Goal: Task Accomplishment & Management: Complete application form

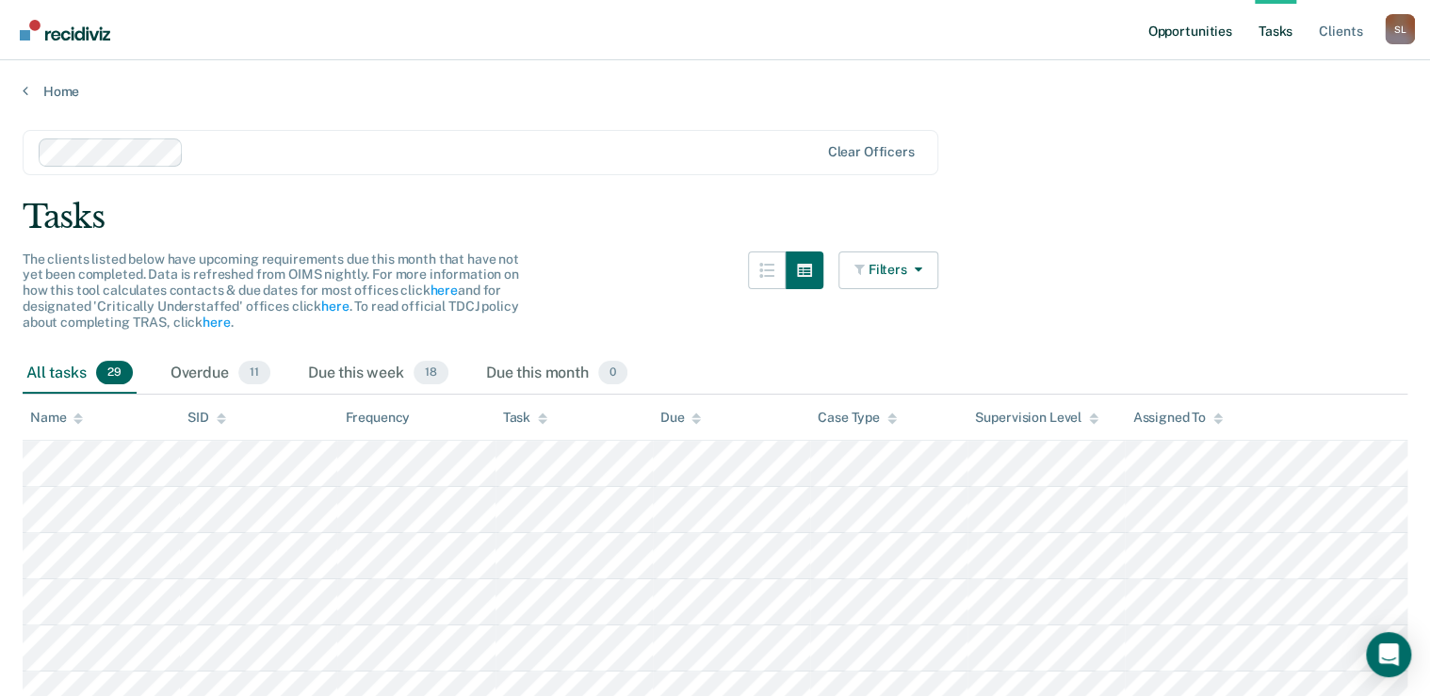
click at [1211, 36] on link "Opportunities" at bounding box center [1189, 30] width 91 height 60
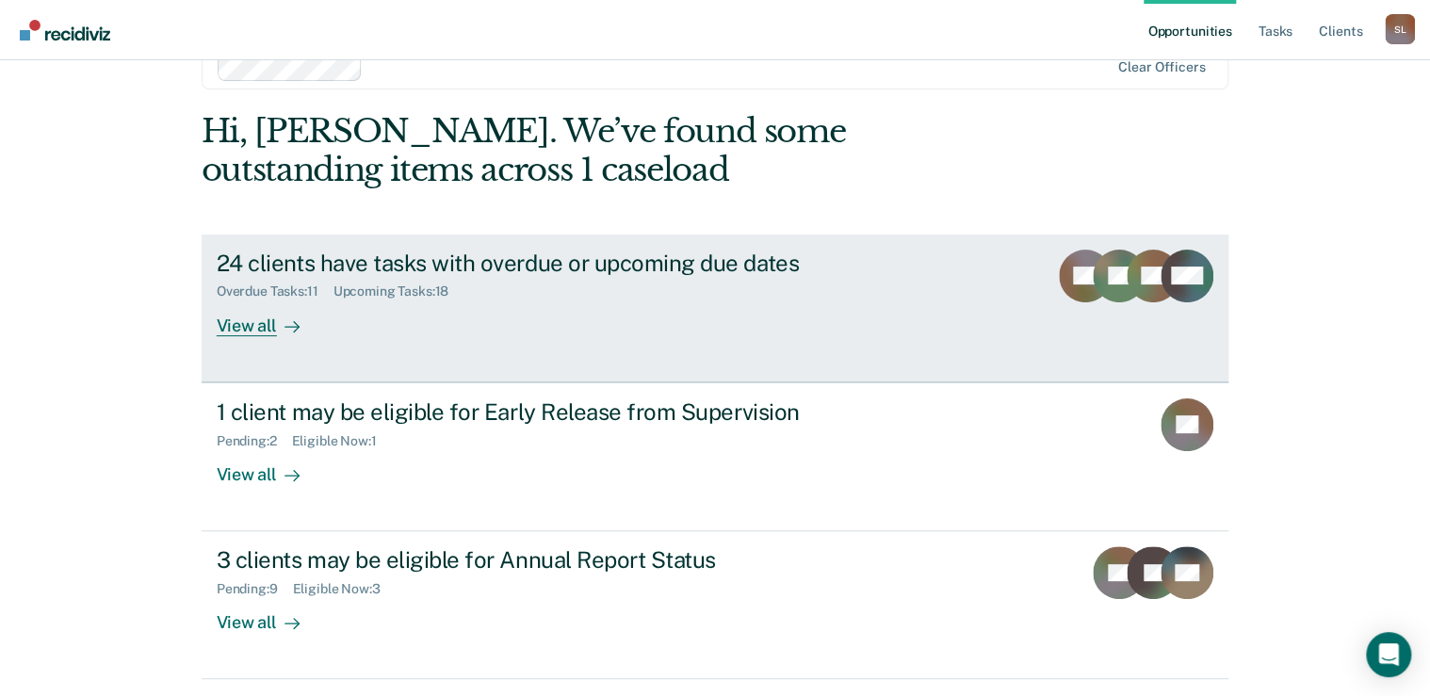
scroll to position [104, 0]
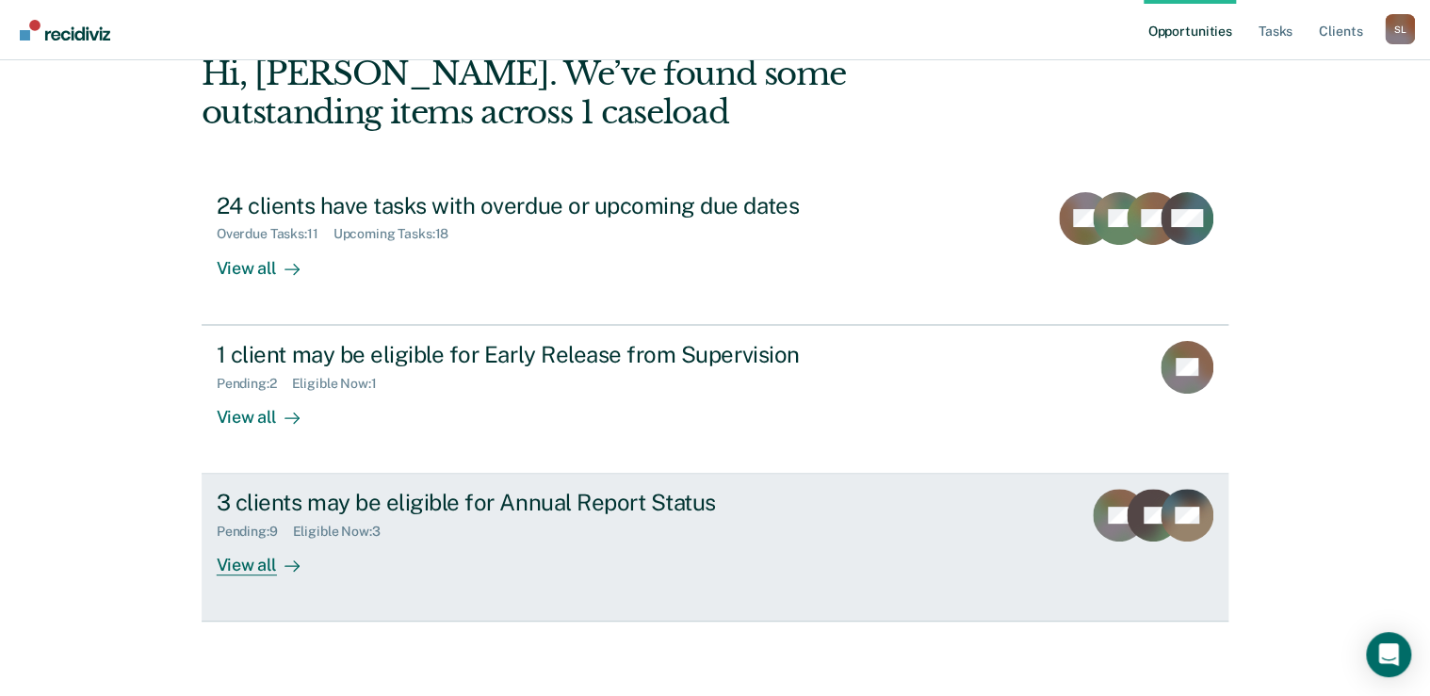
click at [657, 550] on div "3 clients may be eligible for Annual Report Status Pending : 9 Eligible Now : 3…" at bounding box center [570, 532] width 707 height 87
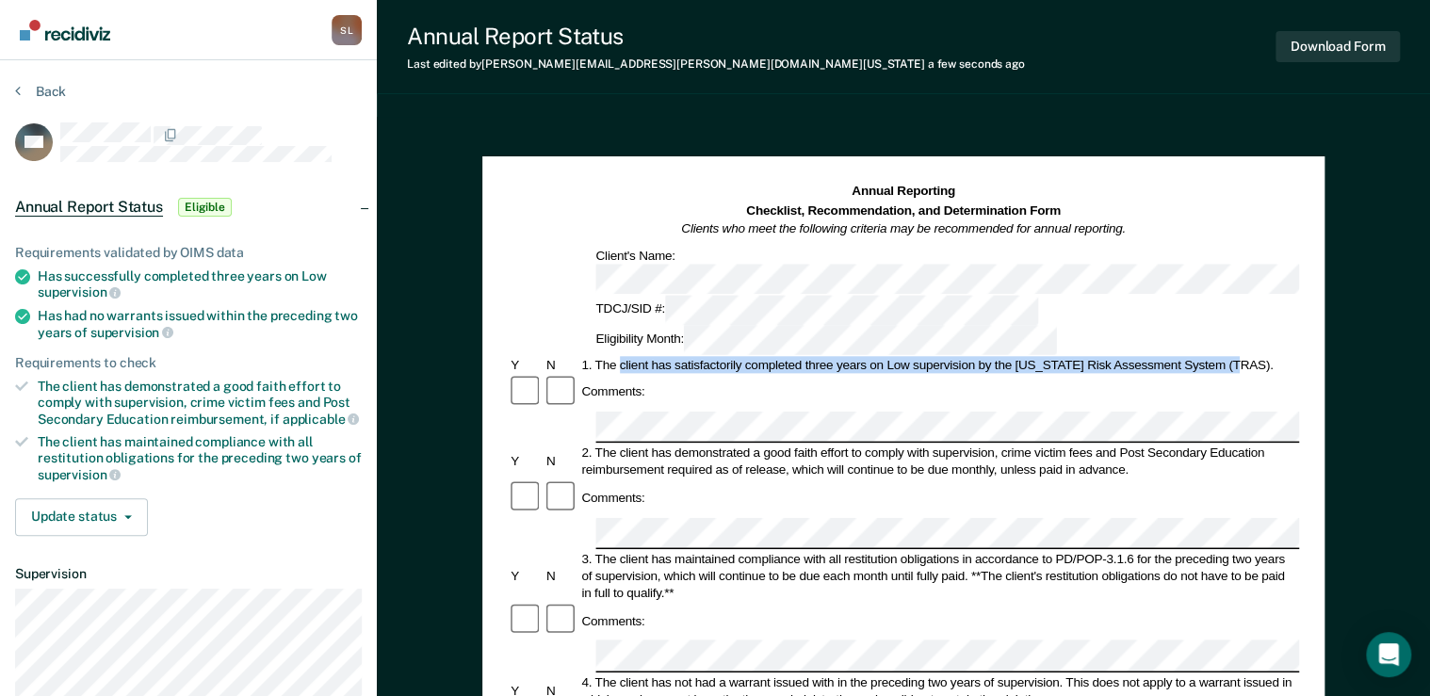
drag, startPoint x: 621, startPoint y: 301, endPoint x: 1236, endPoint y: 301, distance: 615.2
click at [1236, 356] on div "1. The client has satisfactorily completed three years on Low supervision by th…" at bounding box center [938, 364] width 721 height 17
copy div "client has satisfactorily completed three years on Low supervision by the [US_S…"
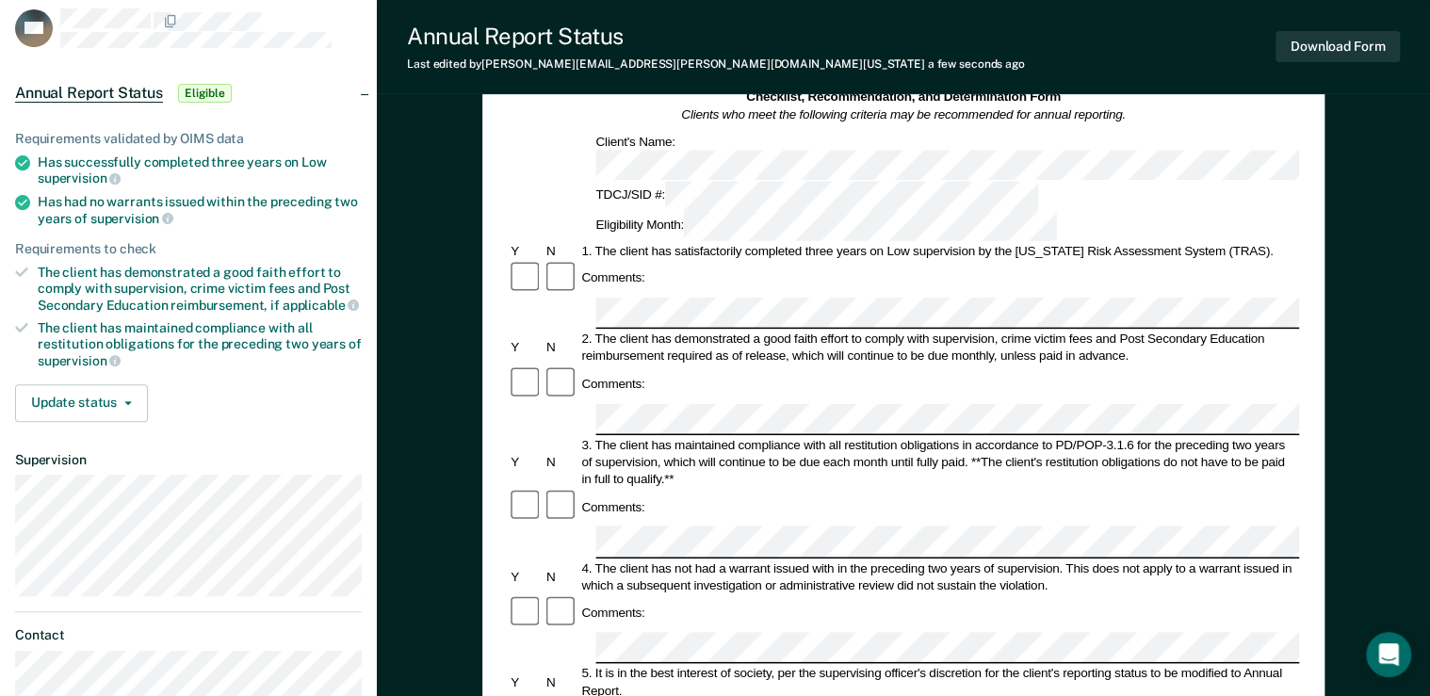
scroll to position [151, 0]
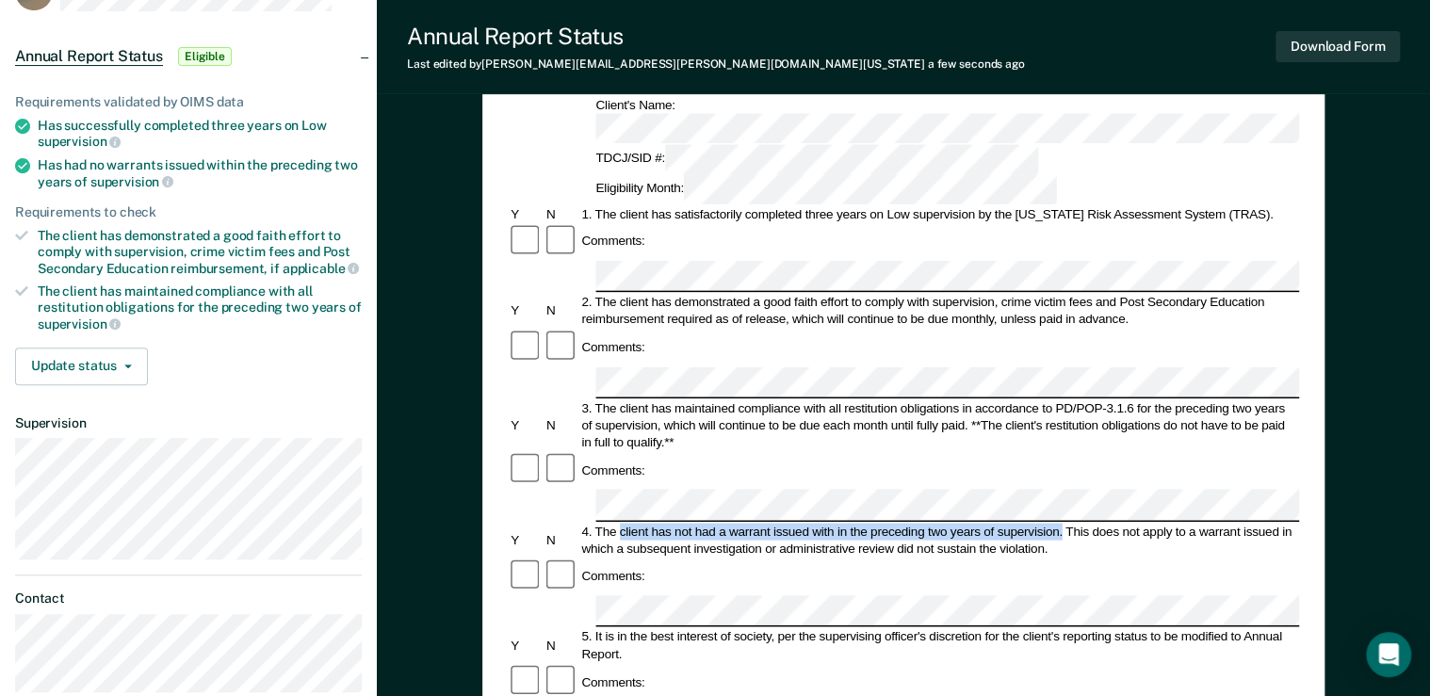
drag, startPoint x: 618, startPoint y: 405, endPoint x: 1062, endPoint y: 408, distance: 443.8
click at [1062, 523] on div "4. The client has not had a warrant issued with in the preceding two years of s…" at bounding box center [938, 540] width 721 height 34
copy div "client has not had a warrant issued with in the preceding two years of supervis…"
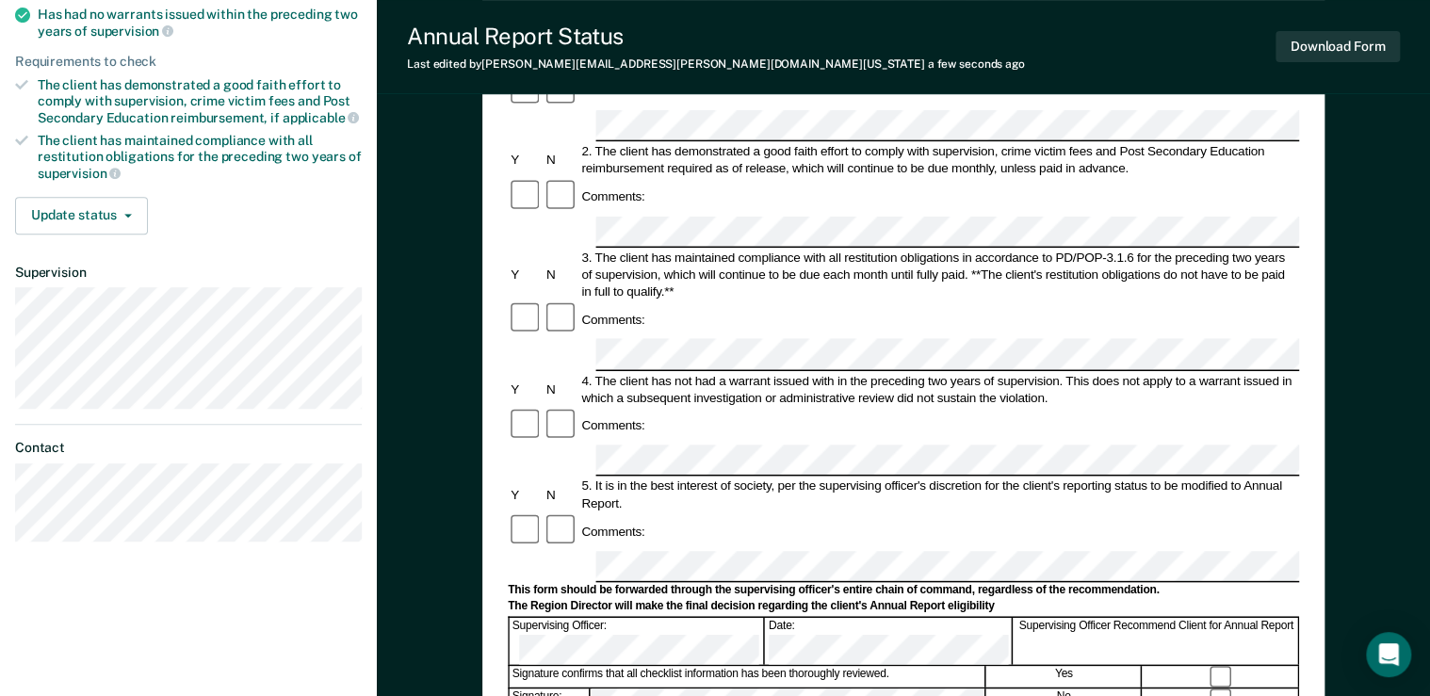
scroll to position [672, 0]
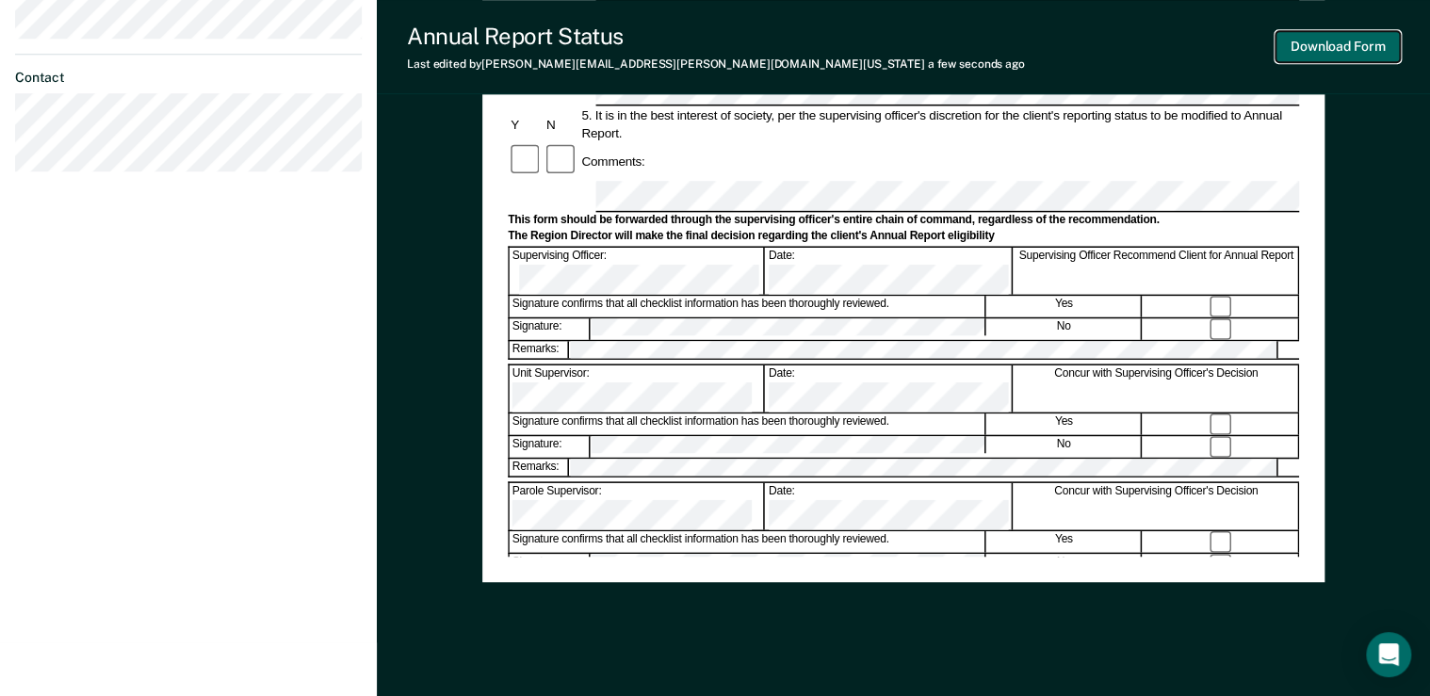
click at [1365, 59] on button "Download Form" at bounding box center [1338, 46] width 124 height 31
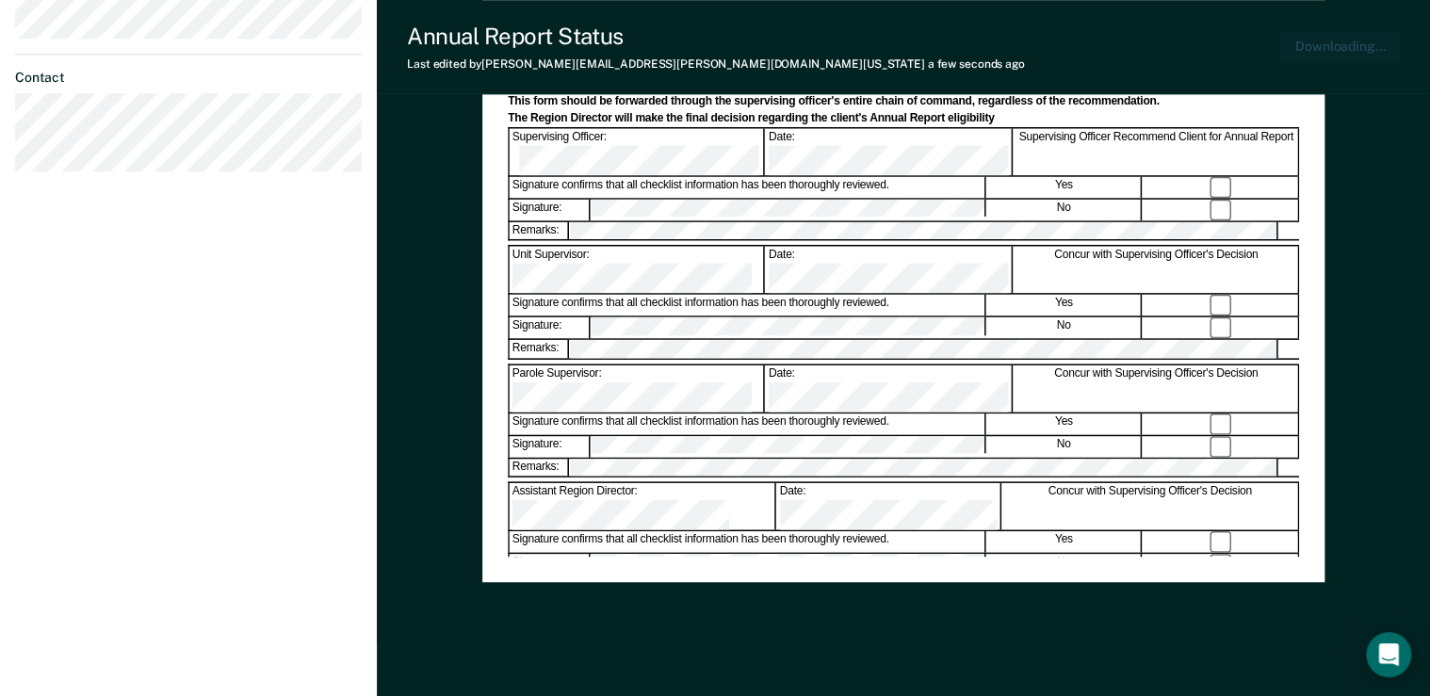
scroll to position [705, 0]
